Goal: Check status

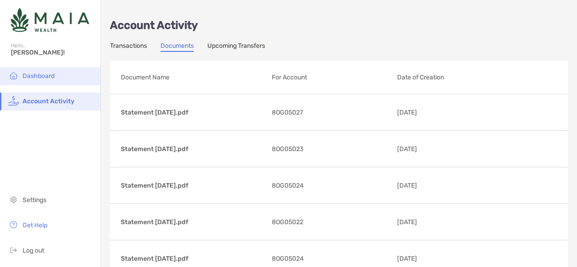
click at [37, 70] on li "Dashboard" at bounding box center [50, 76] width 101 height 18
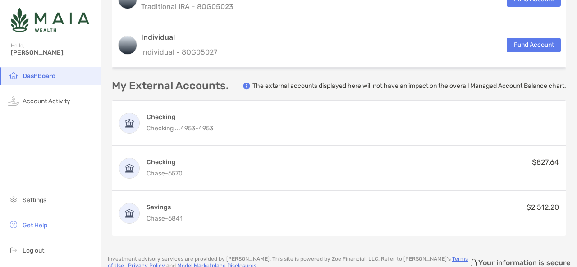
scroll to position [215, 0]
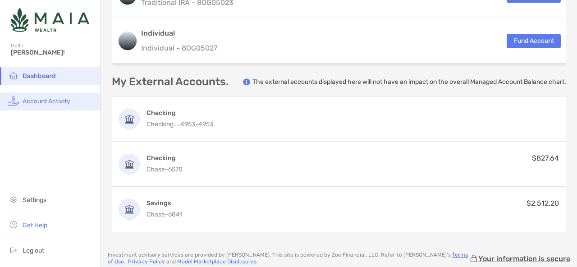
click at [40, 101] on span "Account Activity" at bounding box center [47, 101] width 48 height 8
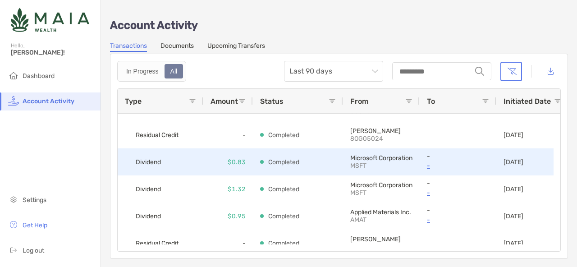
scroll to position [84, 0]
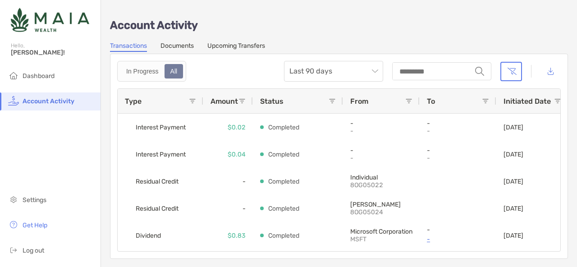
click at [186, 43] on link "Documents" at bounding box center [176, 47] width 33 height 10
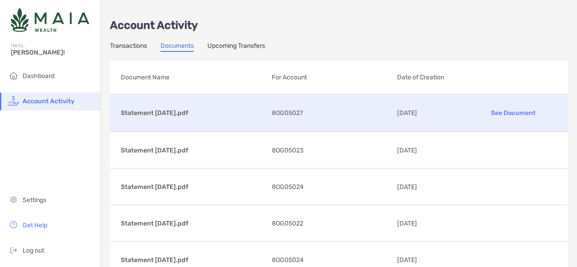
click at [191, 111] on p "Statement [DATE].pdf" at bounding box center [193, 112] width 144 height 11
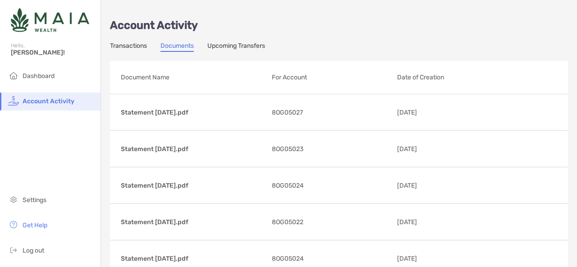
click at [137, 47] on link "Transactions" at bounding box center [128, 47] width 37 height 10
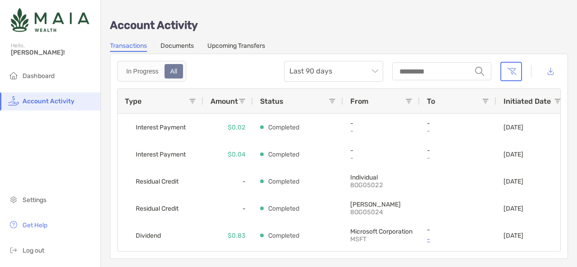
click at [233, 48] on link "Upcoming Transfers" at bounding box center [236, 47] width 58 height 10
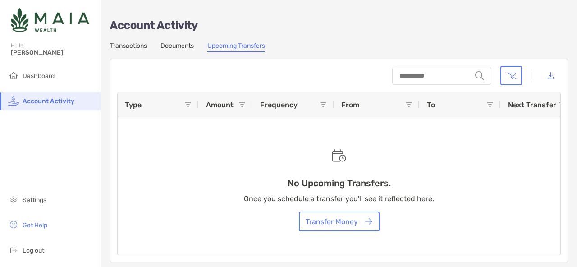
click at [121, 43] on link "Transactions" at bounding box center [128, 47] width 37 height 10
